Goal: Transaction & Acquisition: Download file/media

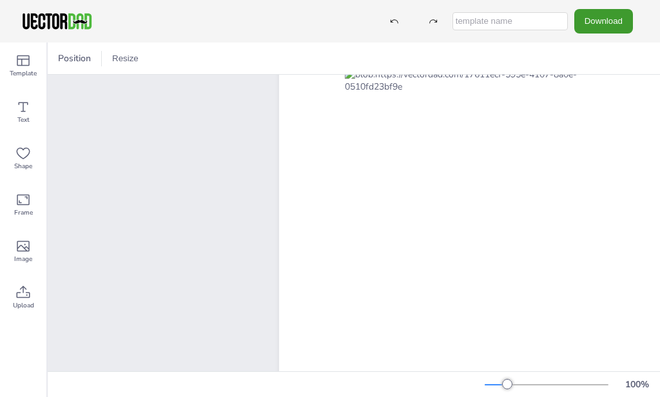
click at [26, 200] on icon at bounding box center [22, 199] width 15 height 15
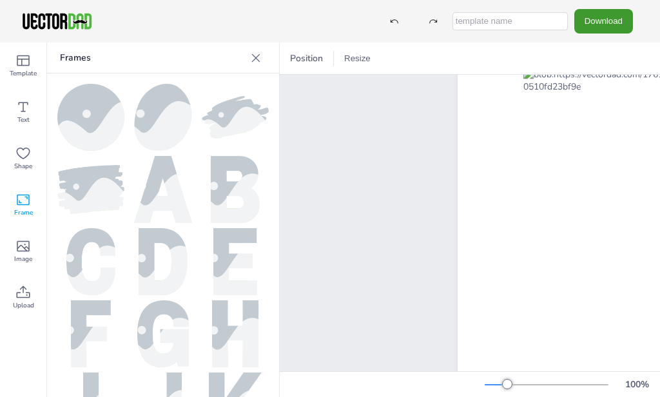
click at [20, 161] on span "Shape" at bounding box center [23, 166] width 18 height 10
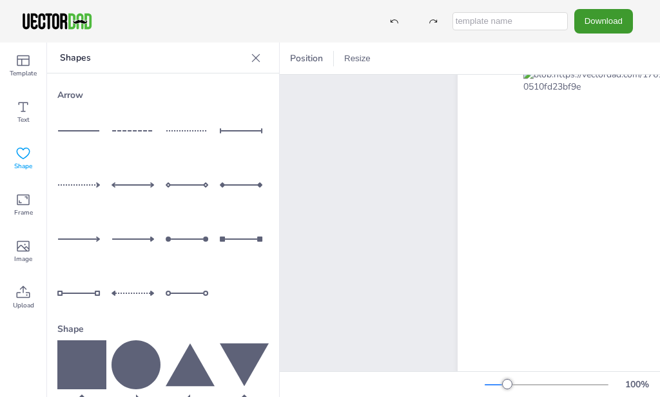
click at [357, 237] on div "BOOKS I WANT TO READ TRACKER [DOMAIN_NAME]" at bounding box center [532, 349] width 433 height 510
click at [258, 58] on icon at bounding box center [255, 58] width 13 height 13
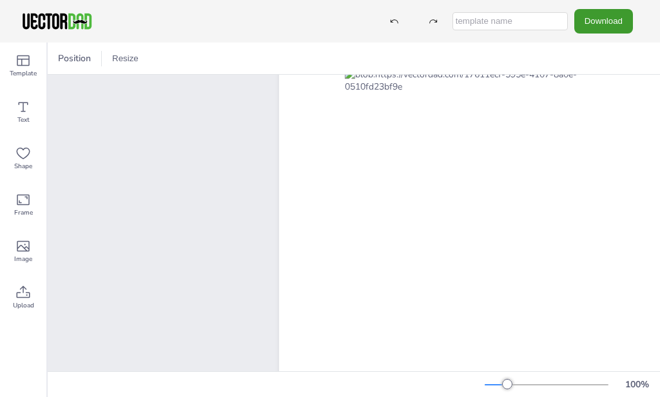
click at [612, 20] on button "Download" at bounding box center [603, 21] width 59 height 24
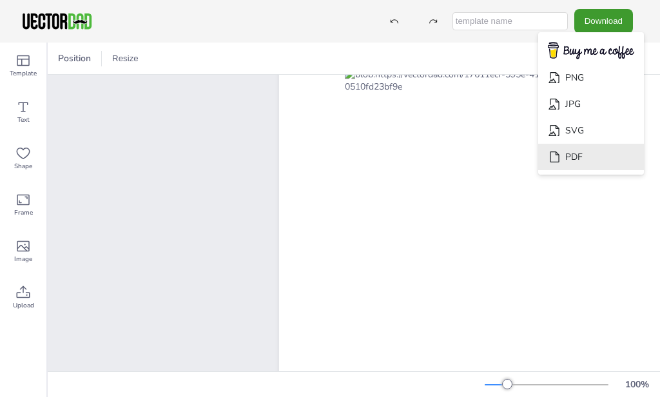
click at [588, 157] on li "PDF" at bounding box center [591, 157] width 106 height 26
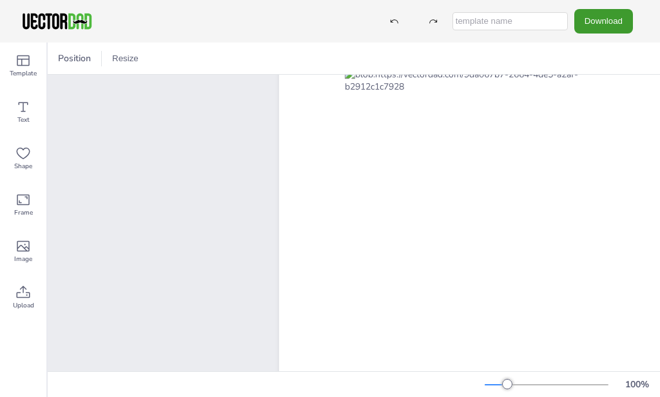
click at [593, 21] on button "Download" at bounding box center [603, 21] width 59 height 24
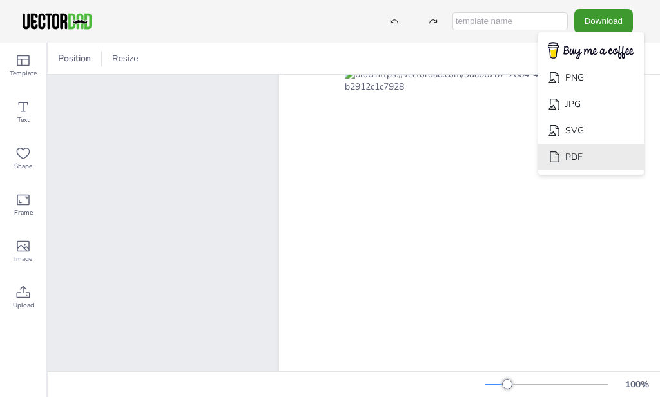
click at [576, 150] on li "PDF" at bounding box center [591, 157] width 106 height 26
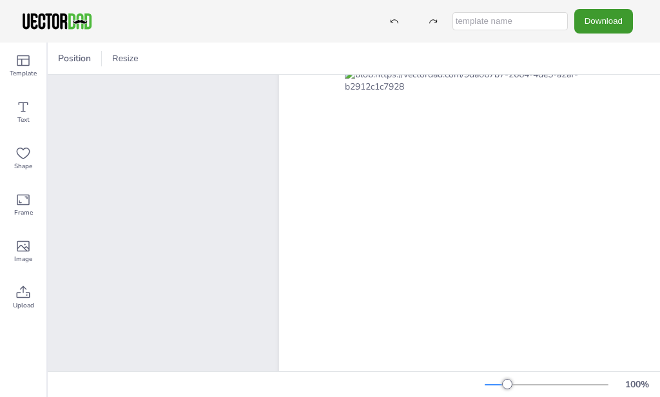
click at [601, 16] on button "Download" at bounding box center [603, 21] width 59 height 24
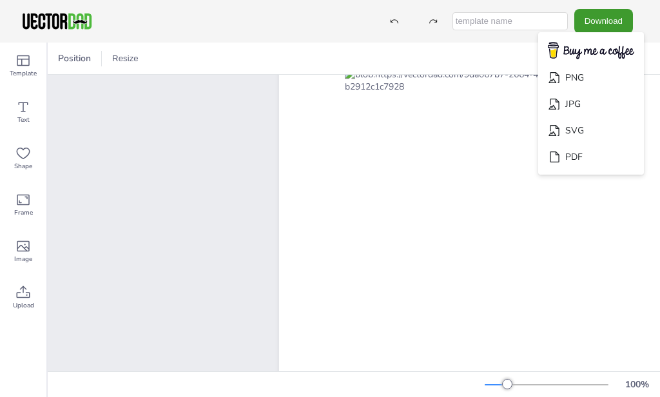
click at [499, 13] on input "text" at bounding box center [510, 21] width 115 height 18
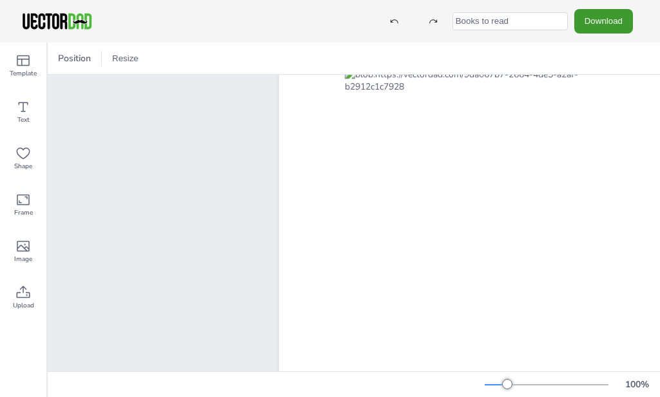
type input "Books to read"
click at [609, 14] on button "Download" at bounding box center [603, 21] width 59 height 24
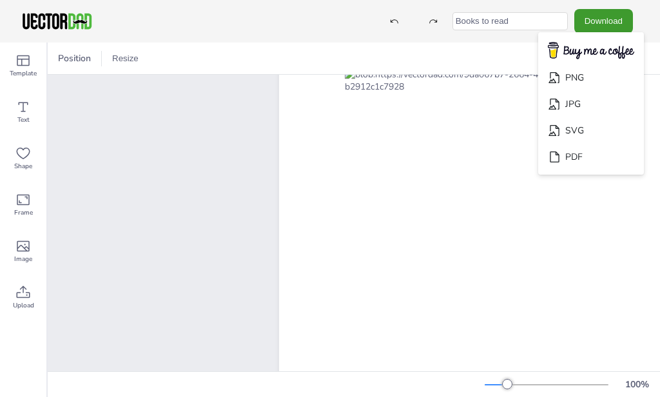
click at [589, 70] on li "PNG" at bounding box center [591, 77] width 106 height 26
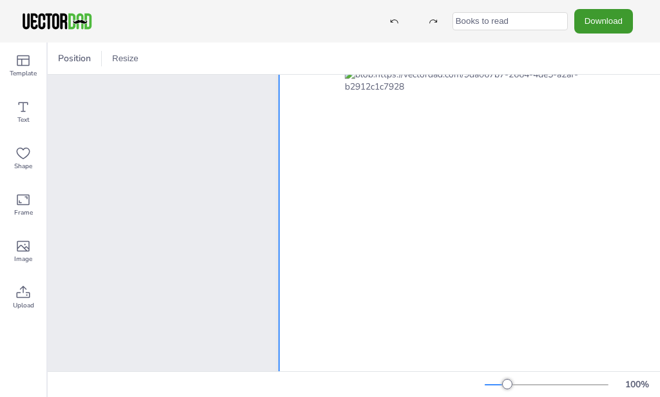
click at [656, 229] on div at bounding box center [476, 242] width 395 height 510
